Goal: Information Seeking & Learning: Learn about a topic

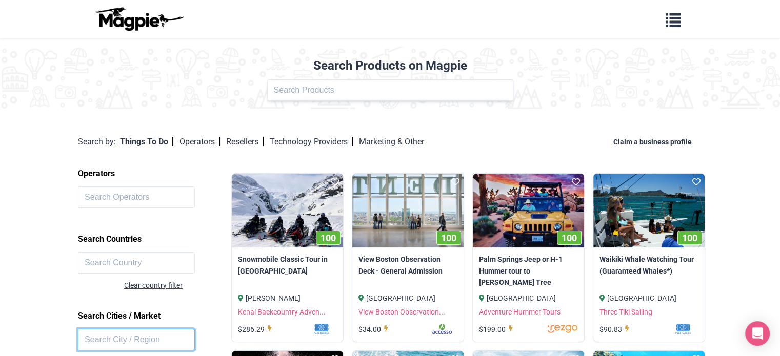
click at [105, 340] on input "text" at bounding box center [136, 340] width 117 height 22
type input "munich"
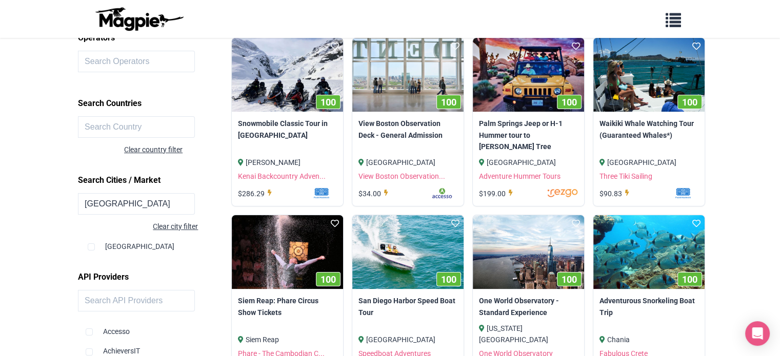
scroll to position [205, 0]
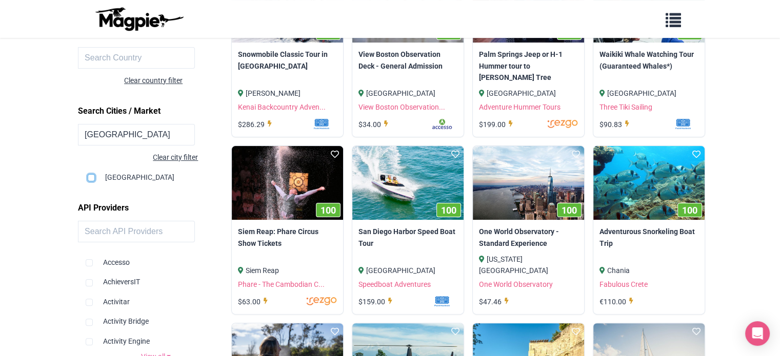
click at [92, 177] on input "checkbox" at bounding box center [91, 177] width 7 height 7
checkbox input "true"
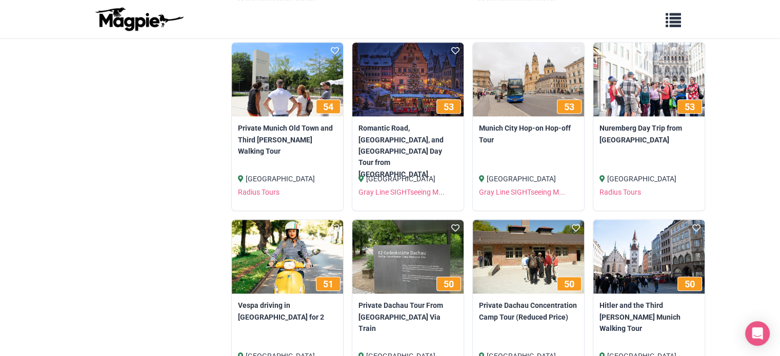
scroll to position [861, 0]
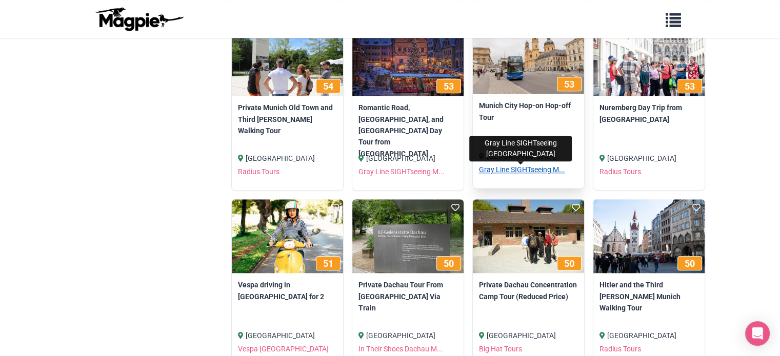
click at [523, 170] on link "Gray Line SIGHTseeing M..." at bounding box center [522, 170] width 86 height 8
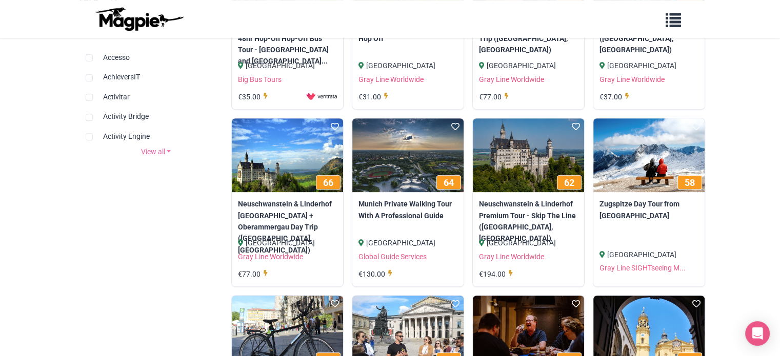
scroll to position [431, 0]
